Goal: Information Seeking & Learning: Find specific fact

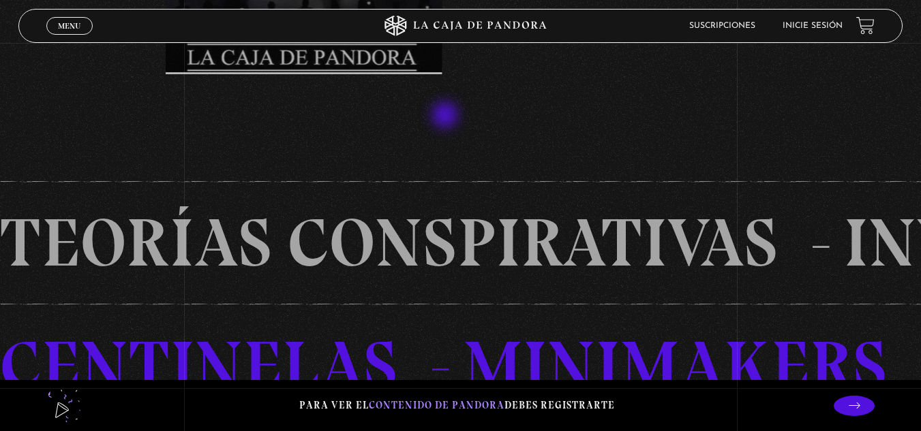
scroll to position [728, 0]
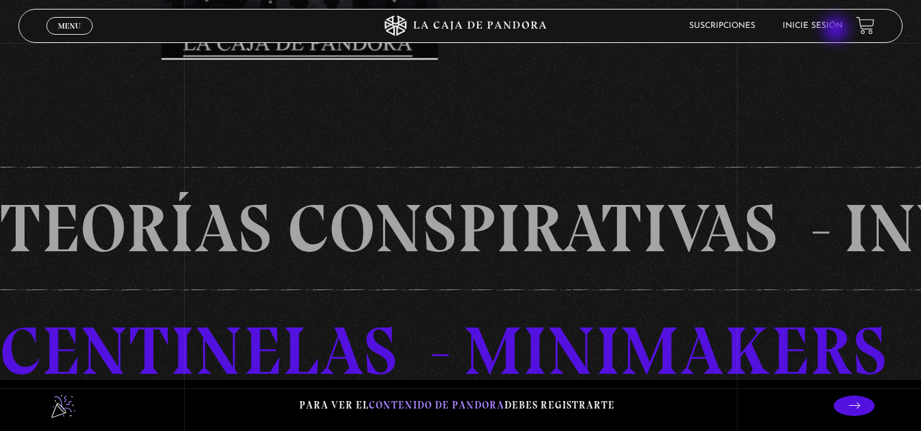
click at [835, 29] on li "Inicie sesión" at bounding box center [812, 25] width 60 height 21
click at [835, 29] on link "Inicie sesión" at bounding box center [812, 26] width 60 height 8
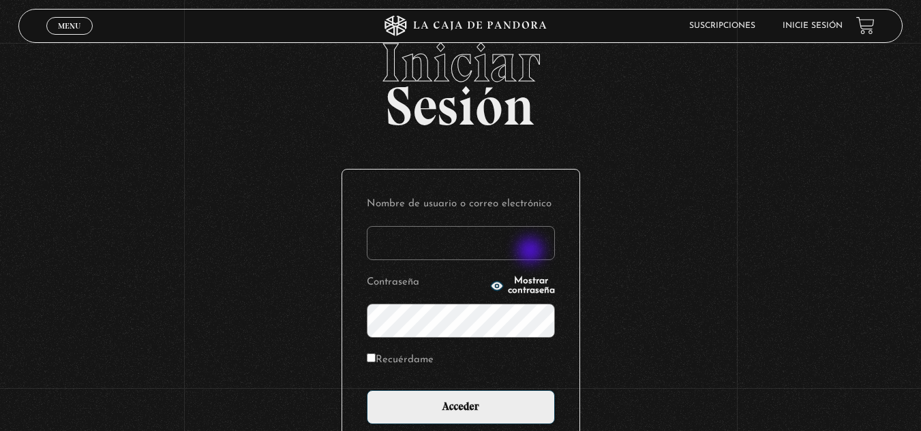
scroll to position [35, 0]
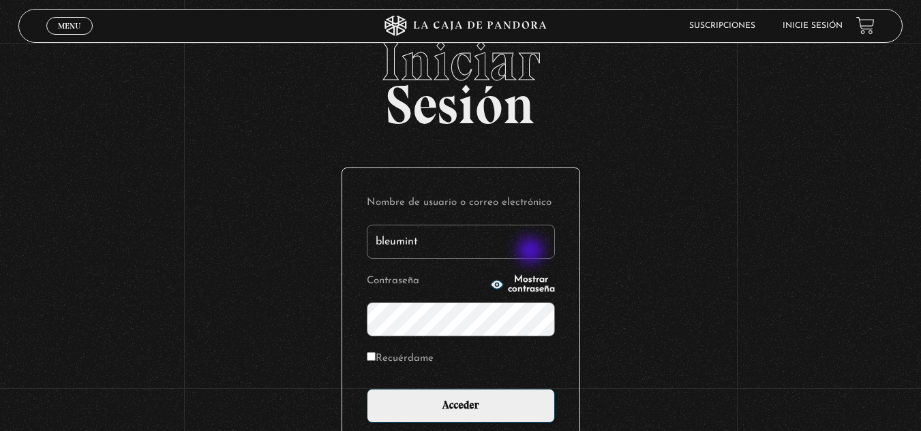
type input "bleumint"
click at [367, 389] on input "Acceder" at bounding box center [461, 406] width 188 height 34
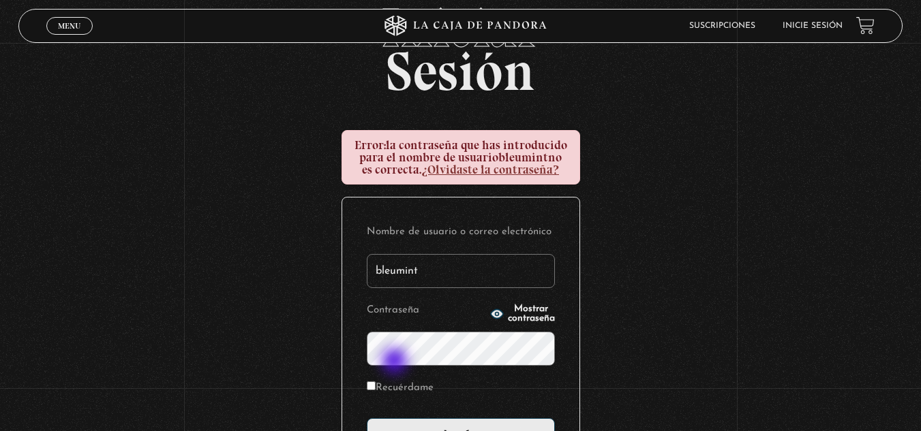
scroll to position [69, 0]
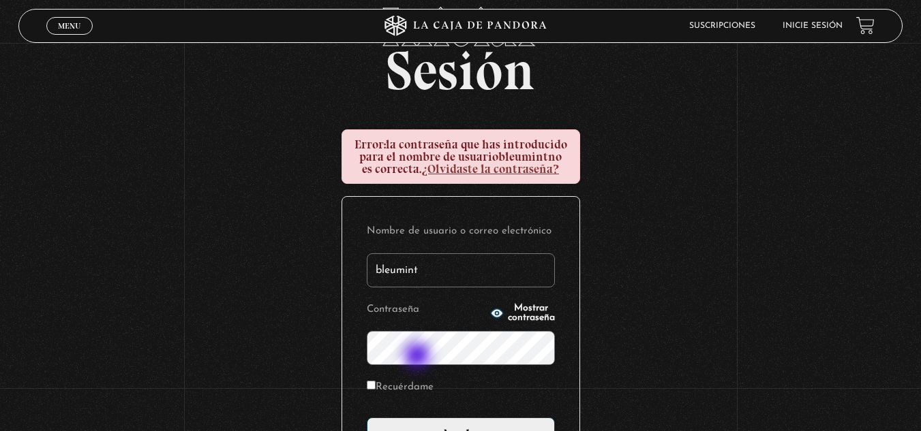
click at [367, 418] on input "Acceder" at bounding box center [461, 435] width 188 height 34
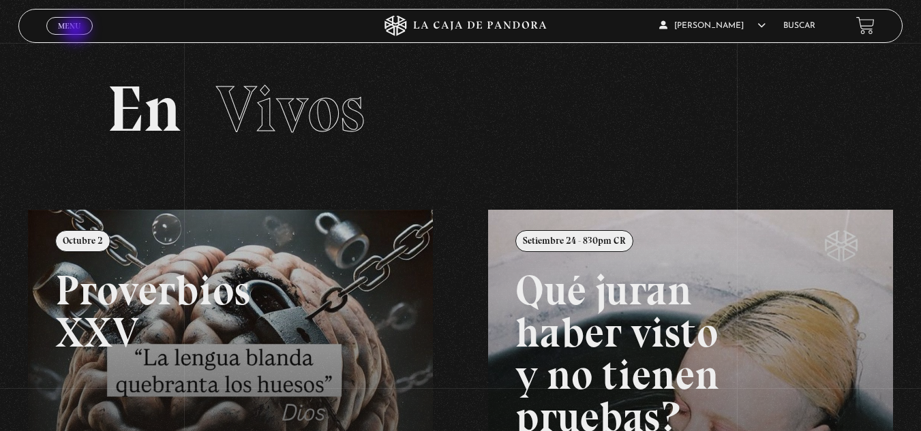
click at [77, 31] on link "Menu Cerrar" at bounding box center [69, 26] width 46 height 18
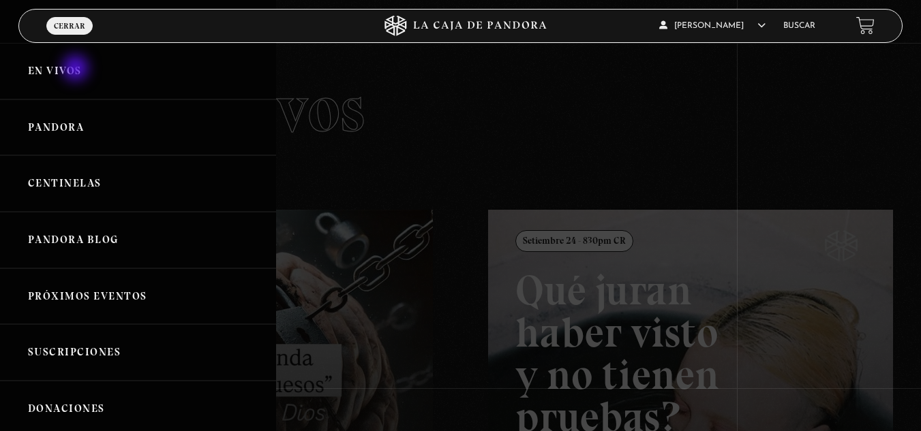
click at [77, 70] on link "En vivos" at bounding box center [138, 71] width 276 height 57
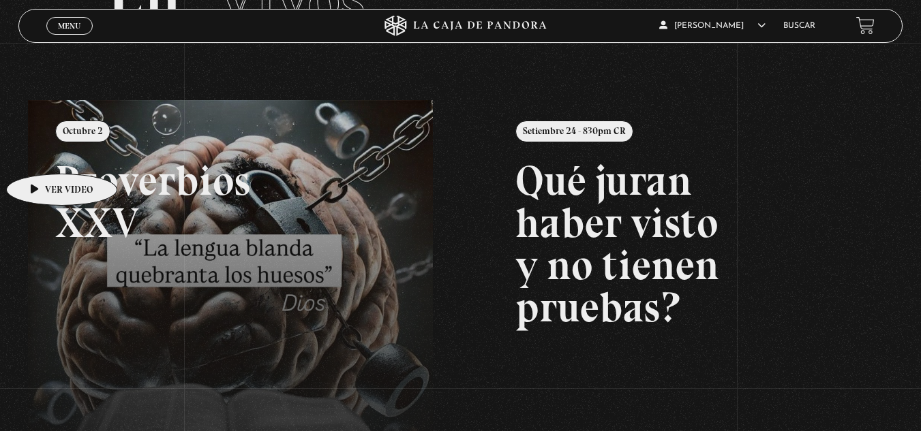
scroll to position [84, 0]
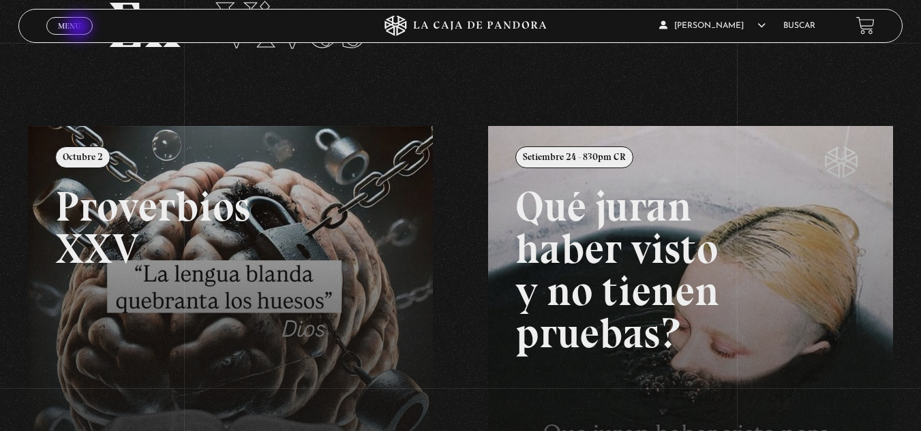
click at [80, 28] on span "Menu" at bounding box center [69, 26] width 22 height 8
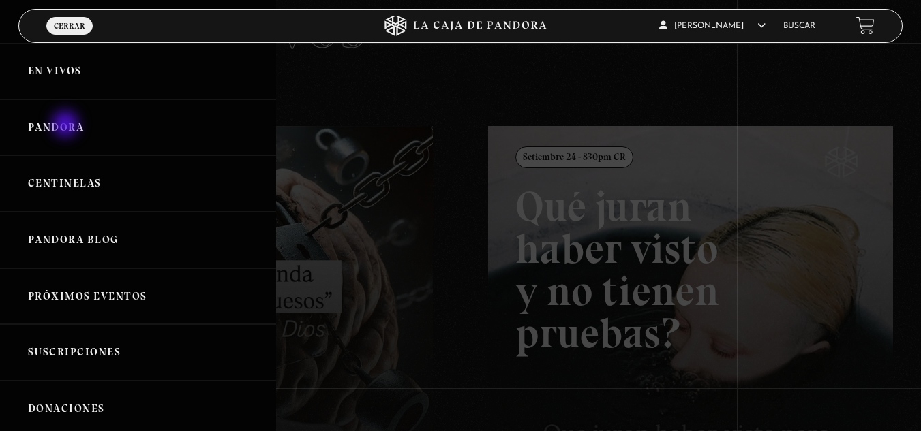
click at [67, 125] on link "Pandora" at bounding box center [138, 128] width 276 height 57
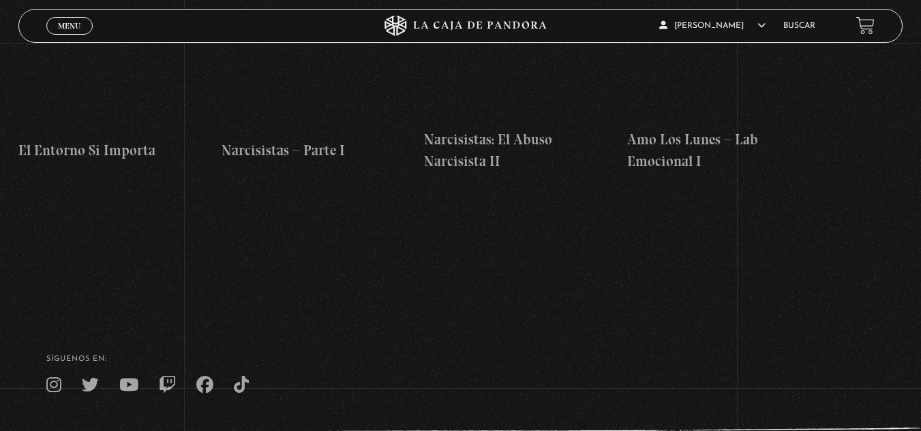
scroll to position [5104, 0]
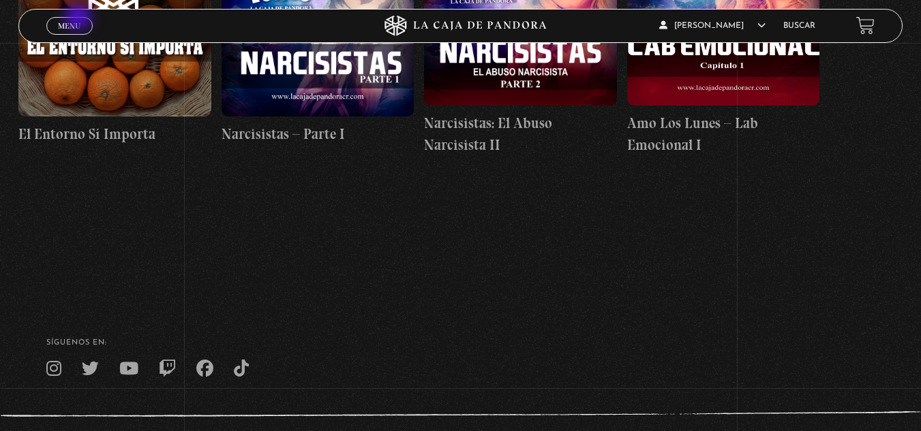
click at [80, 18] on link "Menu Cerrar" at bounding box center [69, 26] width 46 height 18
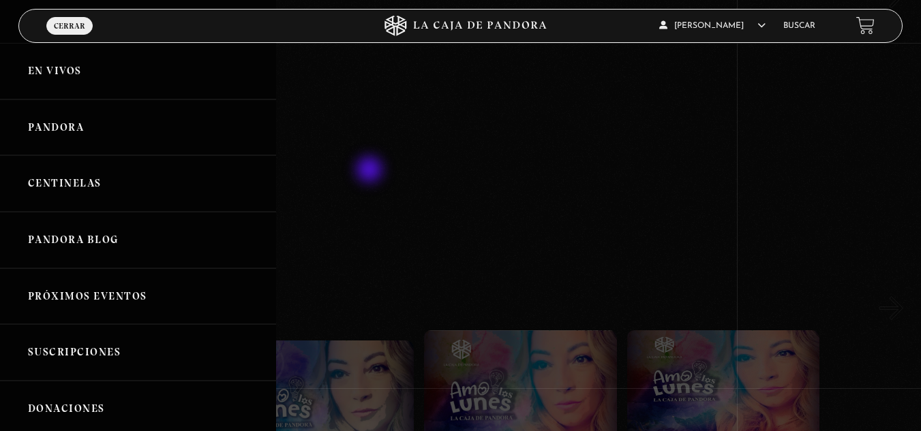
scroll to position [4322, 0]
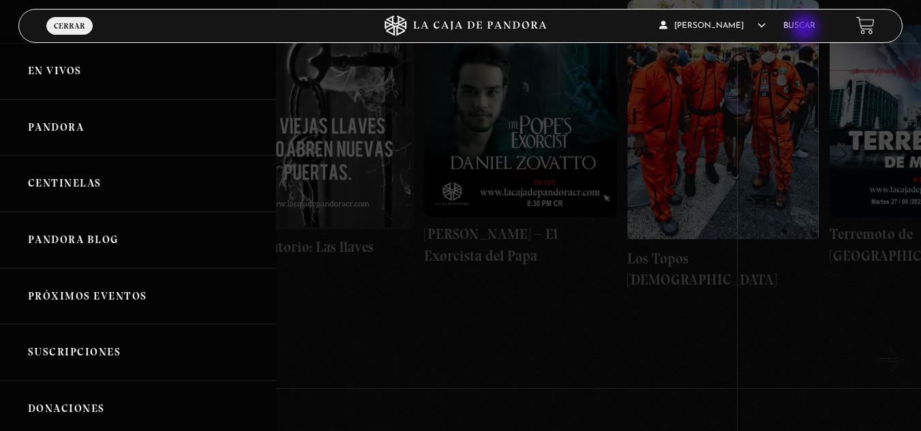
click at [806, 29] on link "Buscar" at bounding box center [799, 26] width 32 height 8
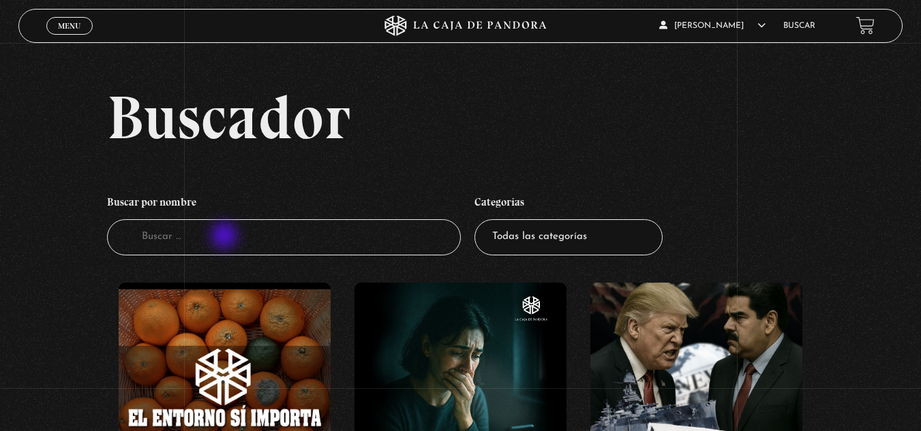
click at [226, 237] on input "Buscador" at bounding box center [284, 237] width 354 height 36
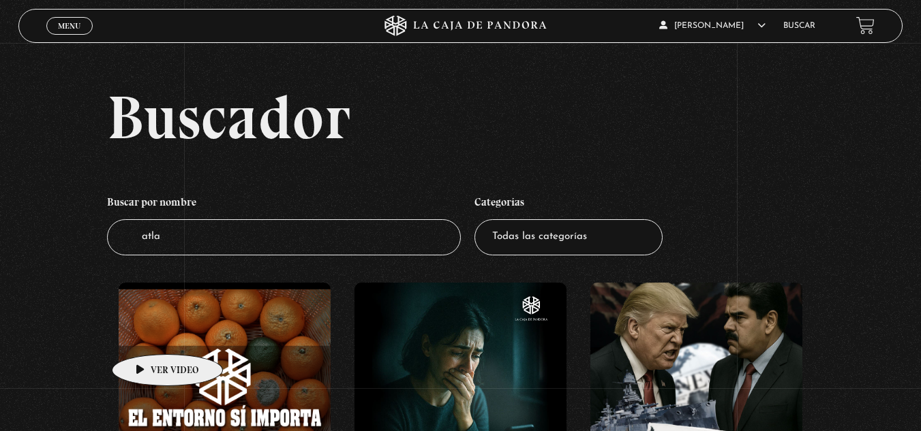
type input "atlas"
